Goal: Information Seeking & Learning: Learn about a topic

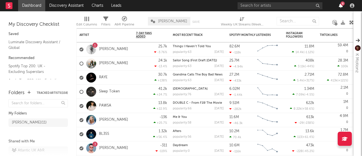
click at [340, 5] on icon "button" at bounding box center [341, 5] width 4 height 5
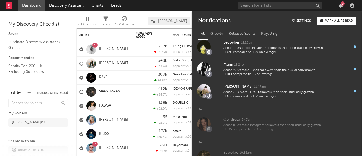
scroll to position [114, 0]
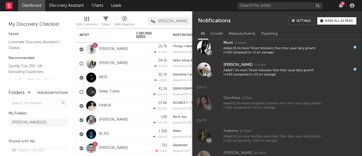
click at [338, 6] on div "6" at bounding box center [341, 5] width 8 height 5
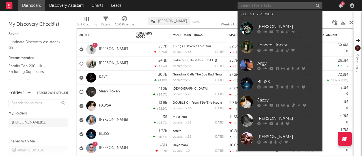
click at [286, 3] on input "text" at bounding box center [280, 5] width 85 height 7
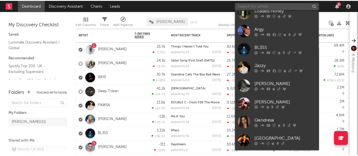
scroll to position [37, 0]
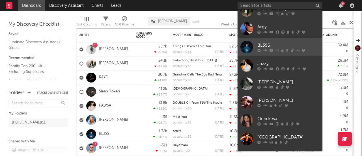
click at [262, 44] on div "BL3SS" at bounding box center [289, 45] width 62 height 7
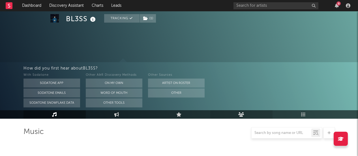
select select "6m"
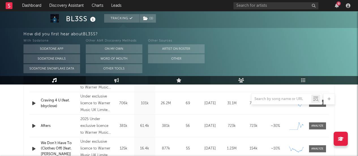
scroll to position [287, 0]
click at [334, 5] on div "6" at bounding box center [337, 5] width 8 height 5
click at [338, 6] on icon "button" at bounding box center [337, 5] width 4 height 5
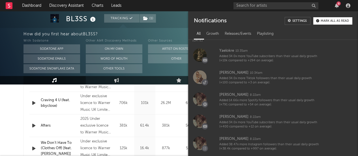
scroll to position [217, 0]
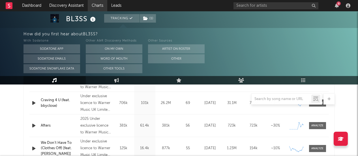
click at [101, 9] on link "Charts" at bounding box center [98, 5] width 20 height 11
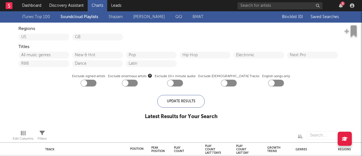
checkbox input "true"
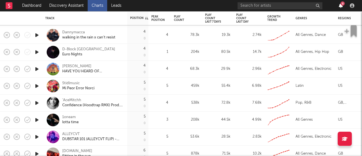
click at [340, 7] on icon "button" at bounding box center [341, 5] width 4 height 5
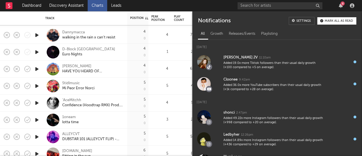
click at [342, 3] on div "6" at bounding box center [343, 3] width 4 height 4
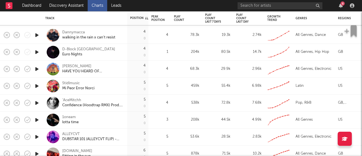
click at [342, 3] on div "6" at bounding box center [343, 3] width 4 height 4
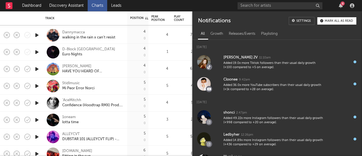
click at [342, 3] on div "6" at bounding box center [343, 3] width 4 height 4
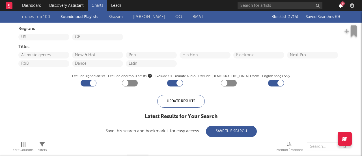
click at [341, 6] on icon "button" at bounding box center [341, 5] width 4 height 5
